Goal: Transaction & Acquisition: Download file/media

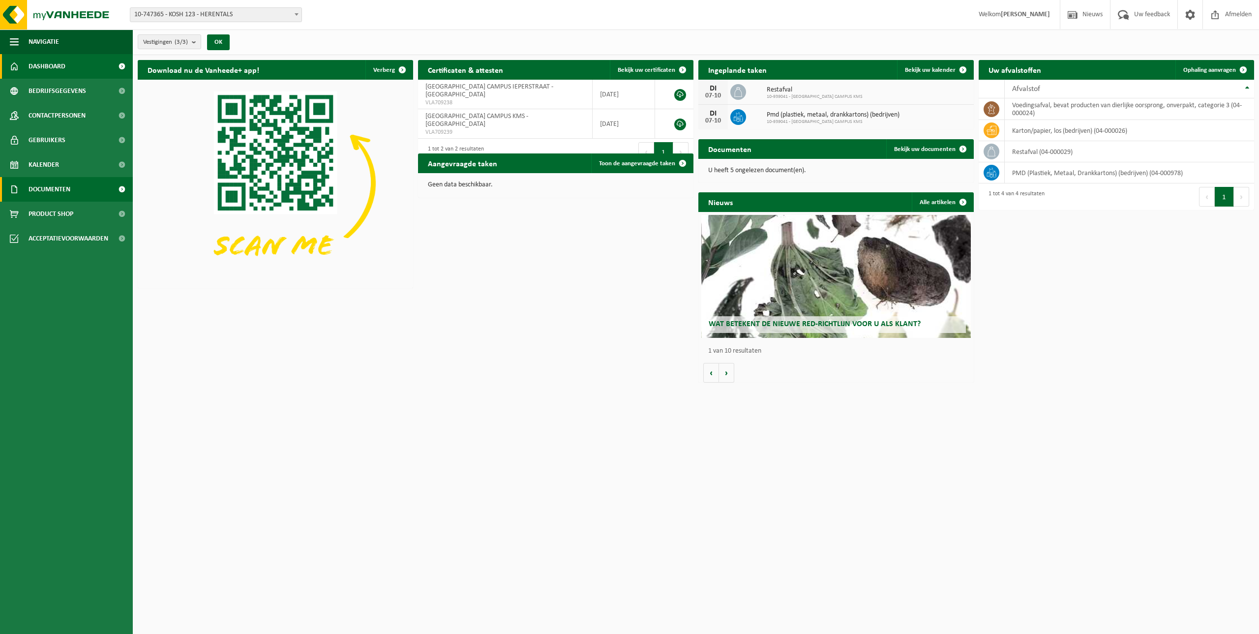
click at [48, 189] on span "Documenten" at bounding box center [50, 189] width 42 height 25
click at [45, 213] on span "Facturen" at bounding box center [43, 214] width 26 height 19
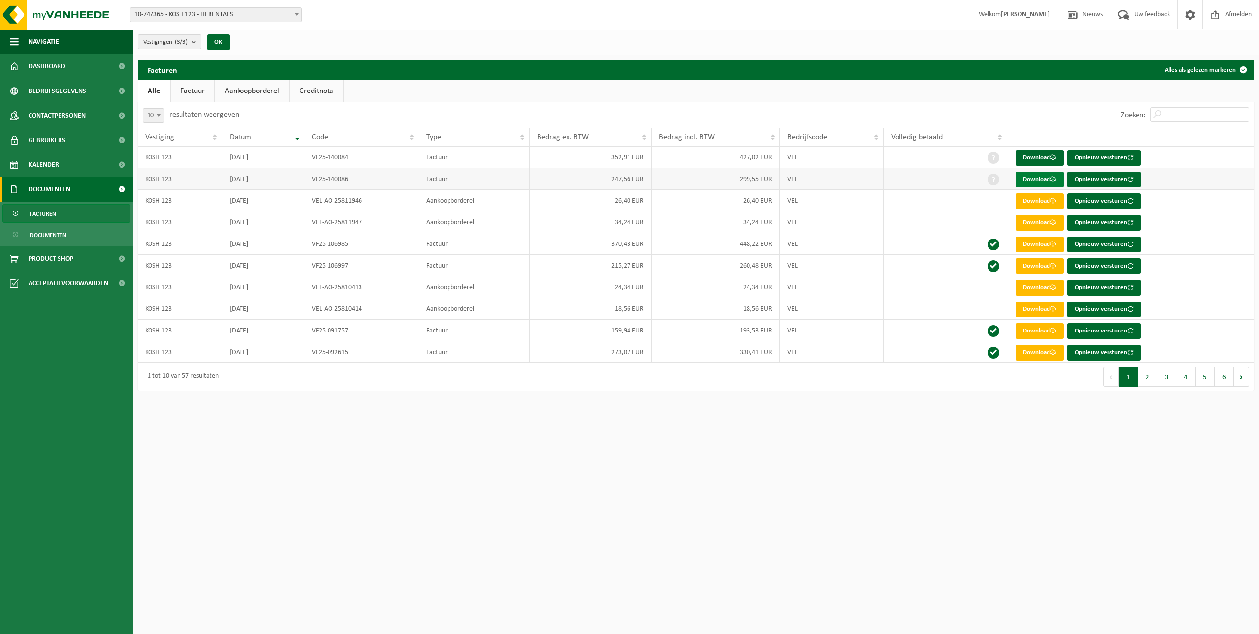
click at [1038, 181] on link "Download" at bounding box center [1040, 180] width 48 height 16
click at [1040, 155] on link "Download" at bounding box center [1040, 158] width 48 height 16
click at [58, 37] on span "Navigatie" at bounding box center [44, 42] width 31 height 25
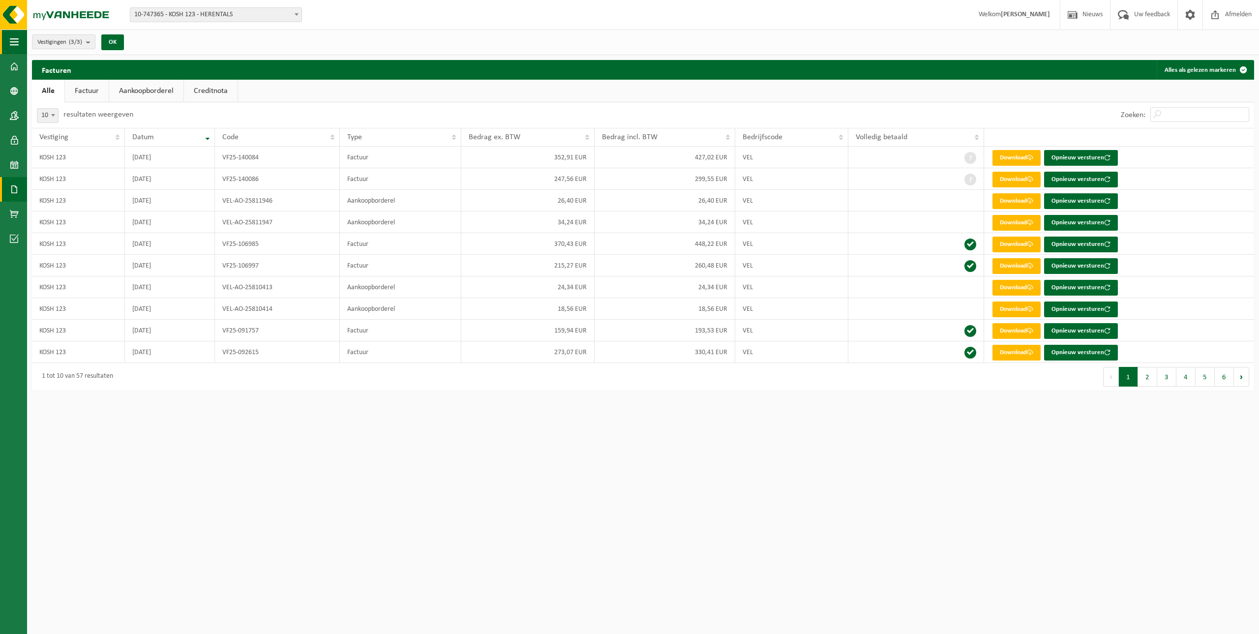
click at [11, 42] on span "button" at bounding box center [14, 42] width 9 height 25
